Goal: Communication & Community: Answer question/provide support

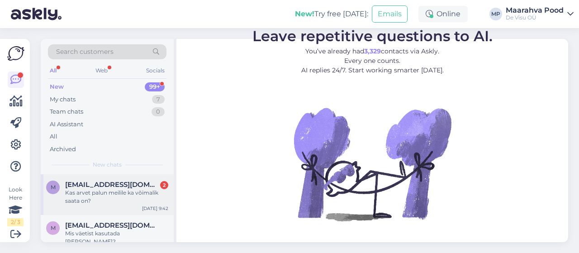
click at [131, 189] on div "Kas arvet palun meilile ka võimalik saata on?" at bounding box center [116, 197] width 103 height 16
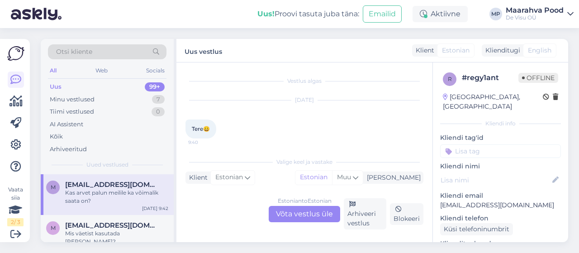
scroll to position [43, 0]
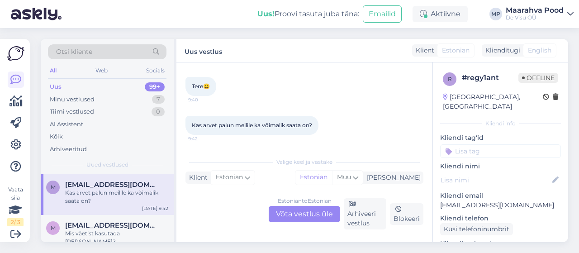
click at [311, 212] on div "Estonian to Estonian Võta vestlus üle" at bounding box center [304, 214] width 71 height 16
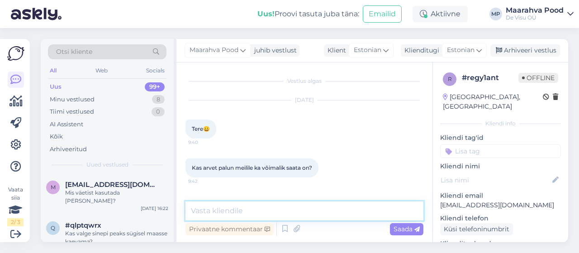
click at [274, 209] on textarea at bounding box center [304, 210] width 238 height 19
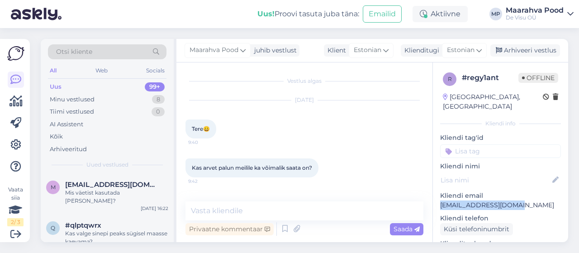
drag, startPoint x: 527, startPoint y: 194, endPoint x: 441, endPoint y: 197, distance: 86.4
click at [441, 200] on p "[EMAIL_ADDRESS][DOMAIN_NAME]" at bounding box center [500, 204] width 121 height 9
copy p "[EMAIL_ADDRESS][DOMAIN_NAME]"
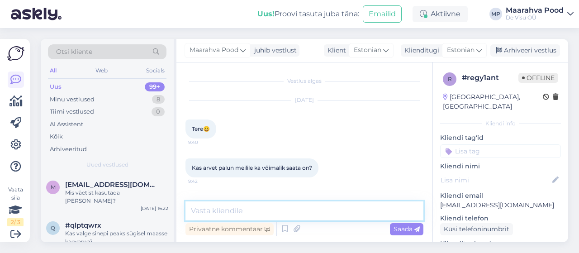
click at [280, 210] on textarea at bounding box center [304, 210] width 238 height 19
type textarea "Tere"
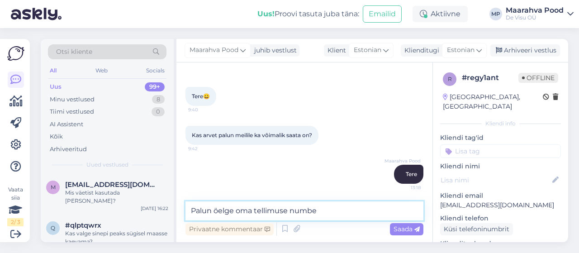
type textarea "Palun öelge oma tellimuse number"
